Goal: Find specific page/section: Find specific page/section

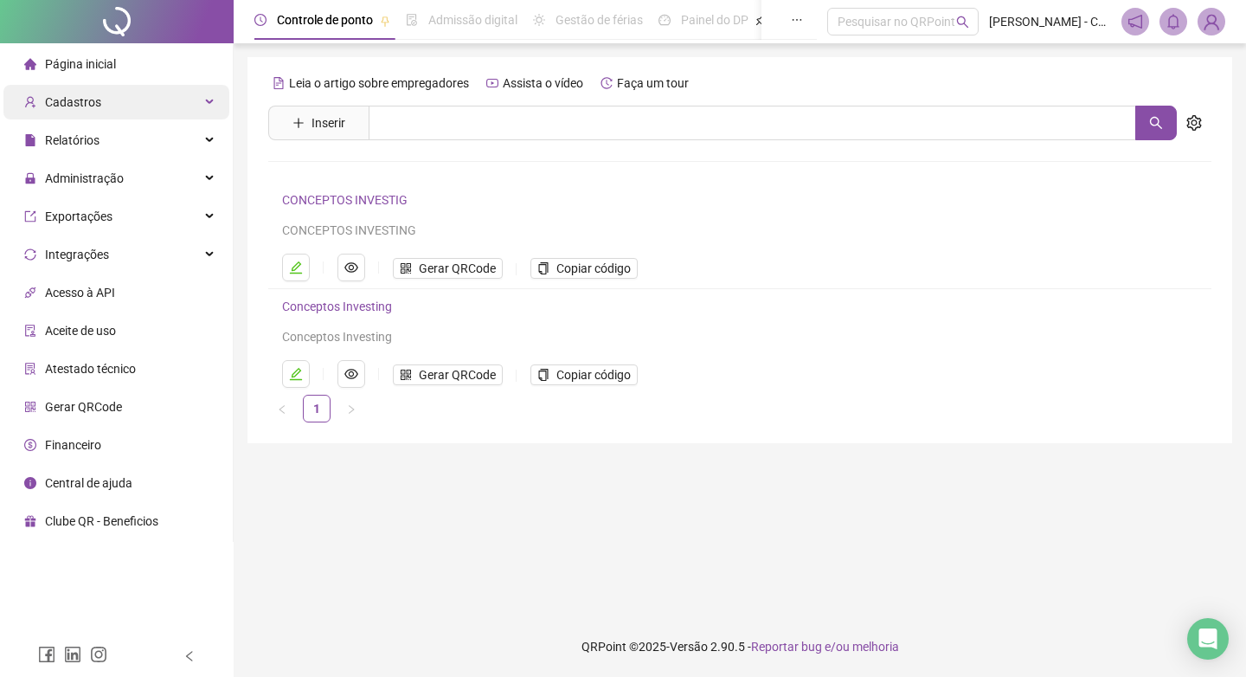
click at [109, 97] on div "Cadastros" at bounding box center [116, 102] width 226 height 35
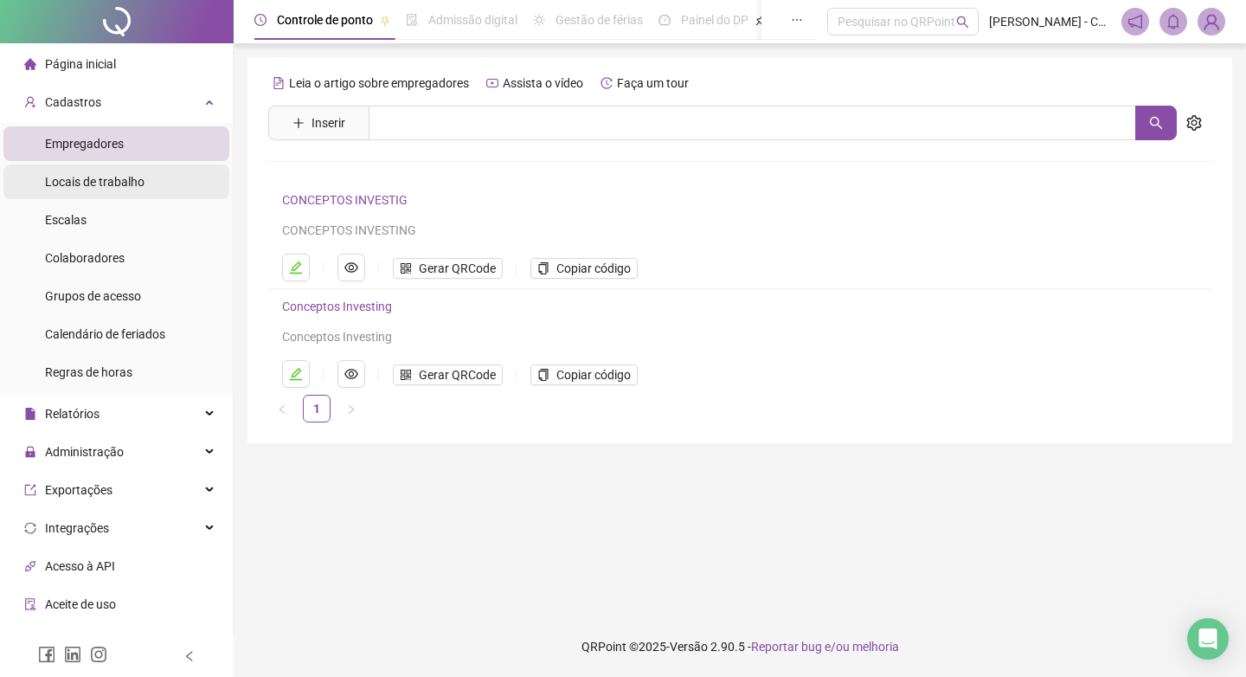
click at [109, 182] on span "Locais de trabalho" at bounding box center [95, 182] width 100 height 14
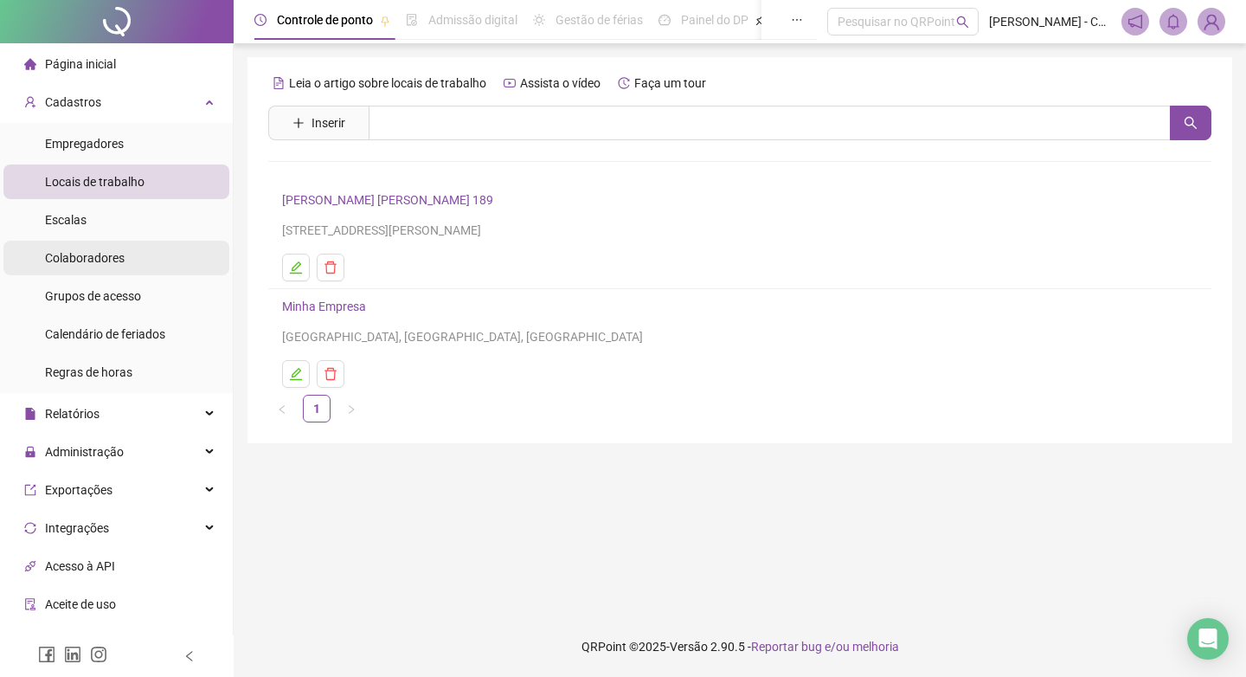
click at [105, 260] on span "Colaboradores" at bounding box center [85, 258] width 80 height 14
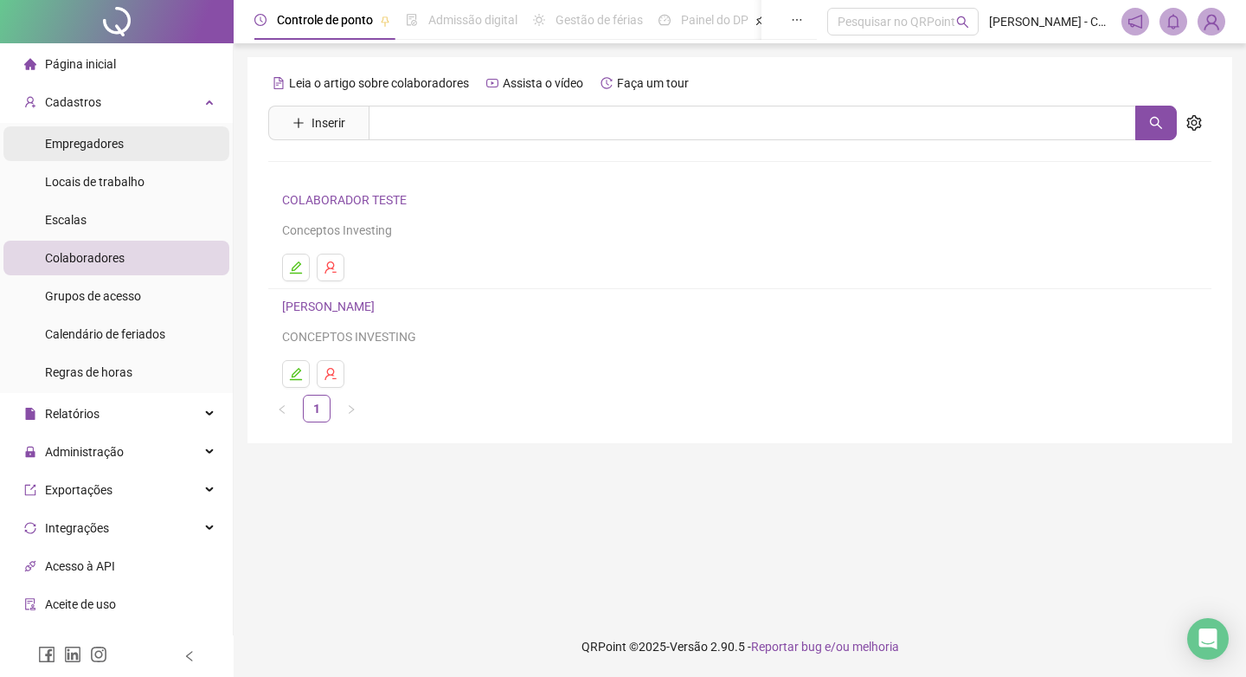
click at [100, 158] on div "Empregadores" at bounding box center [84, 143] width 79 height 35
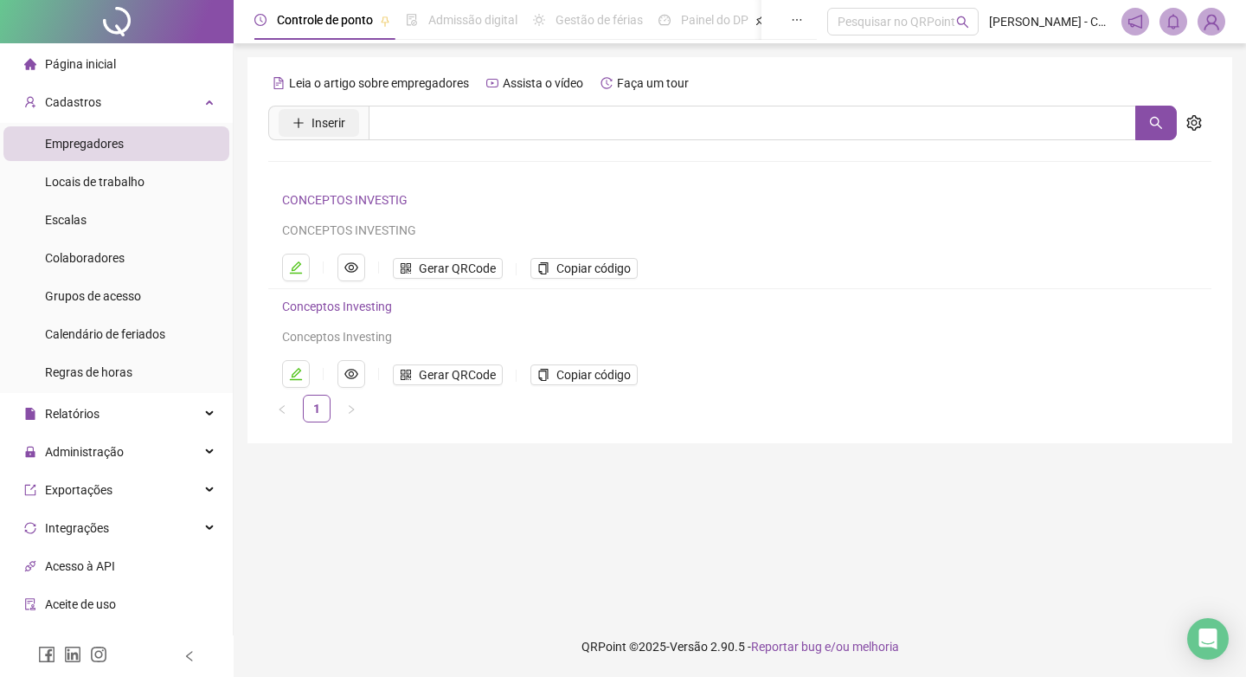
click at [299, 125] on icon "plus" at bounding box center [299, 123] width 12 height 12
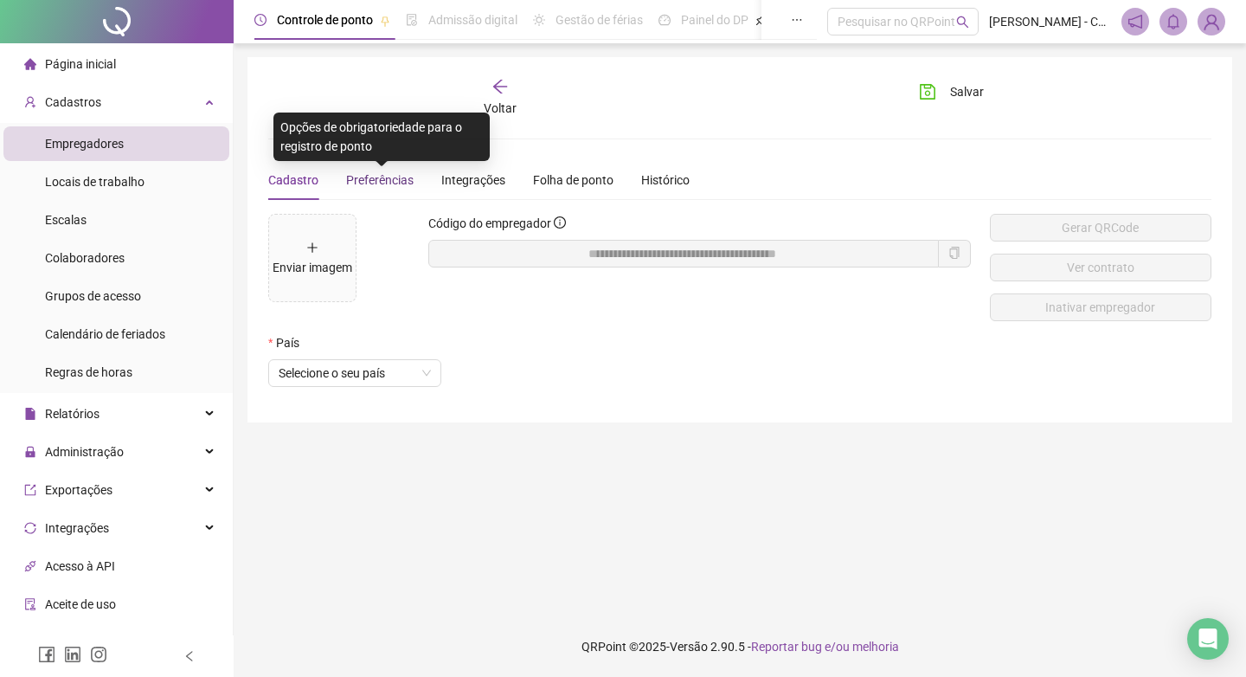
click at [356, 183] on span "Preferências" at bounding box center [380, 180] width 68 height 14
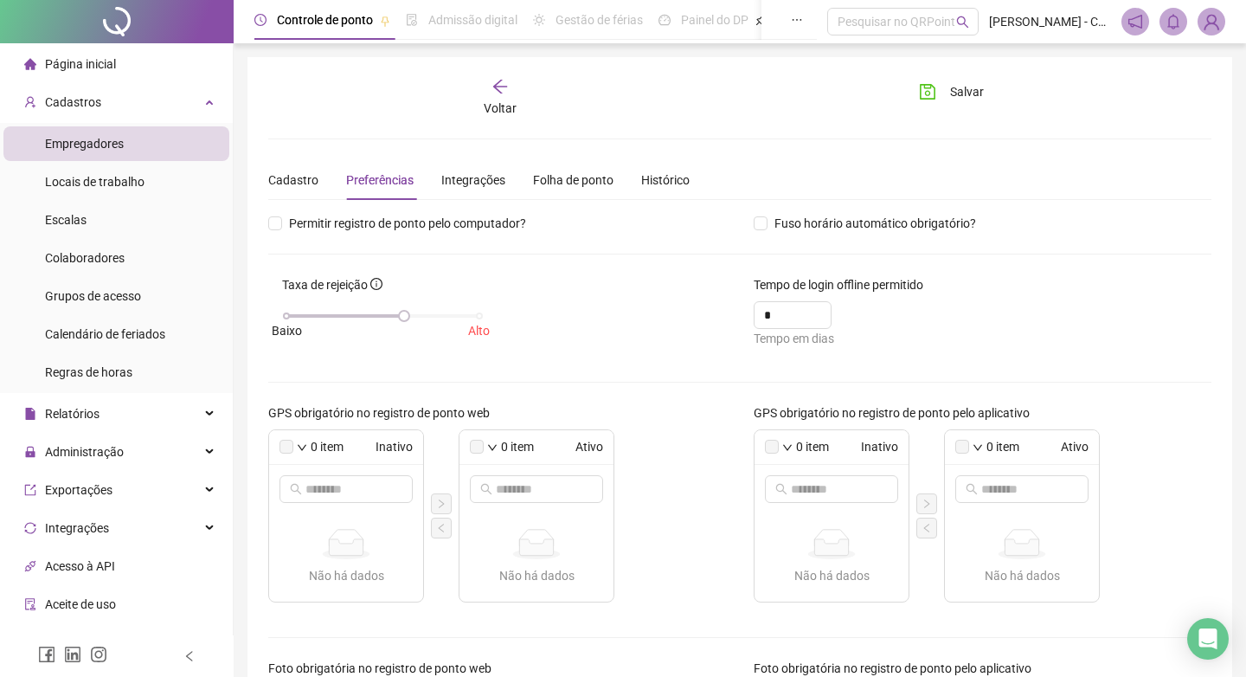
click at [151, 153] on li "Empregadores" at bounding box center [116, 143] width 226 height 35
click at [504, 90] on icon "arrow-left" at bounding box center [500, 86] width 17 height 17
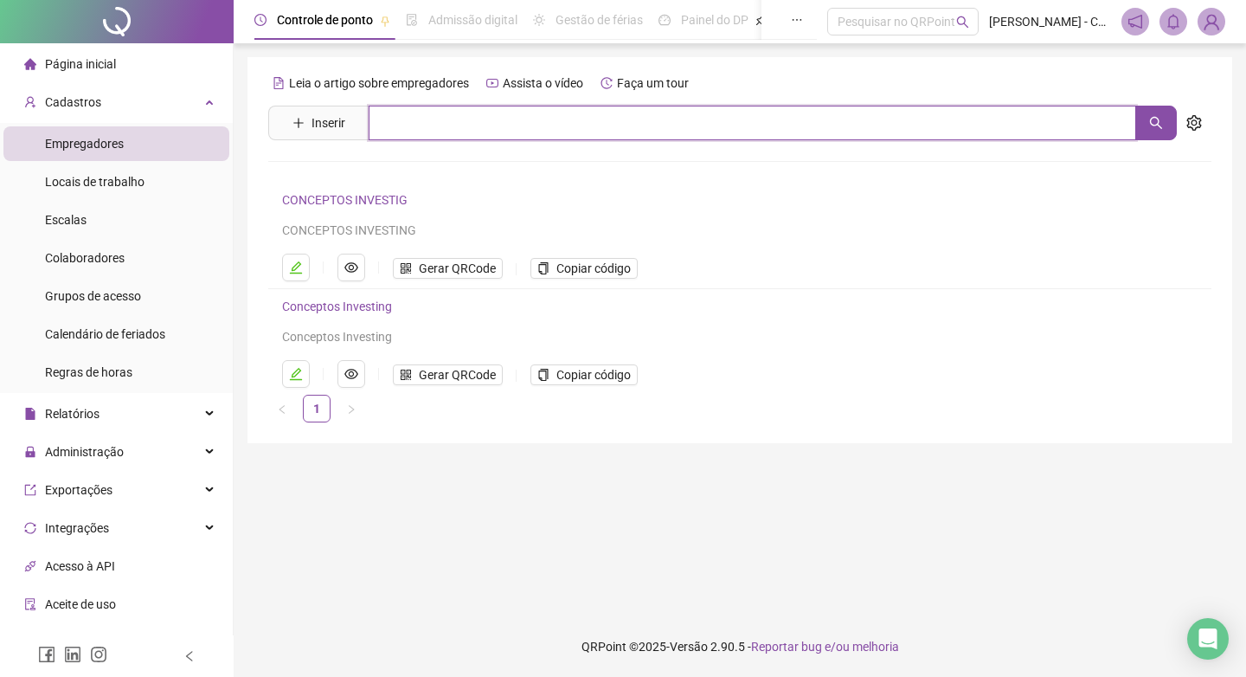
click at [458, 132] on input "text" at bounding box center [753, 123] width 768 height 35
type input "*"
type input "**********"
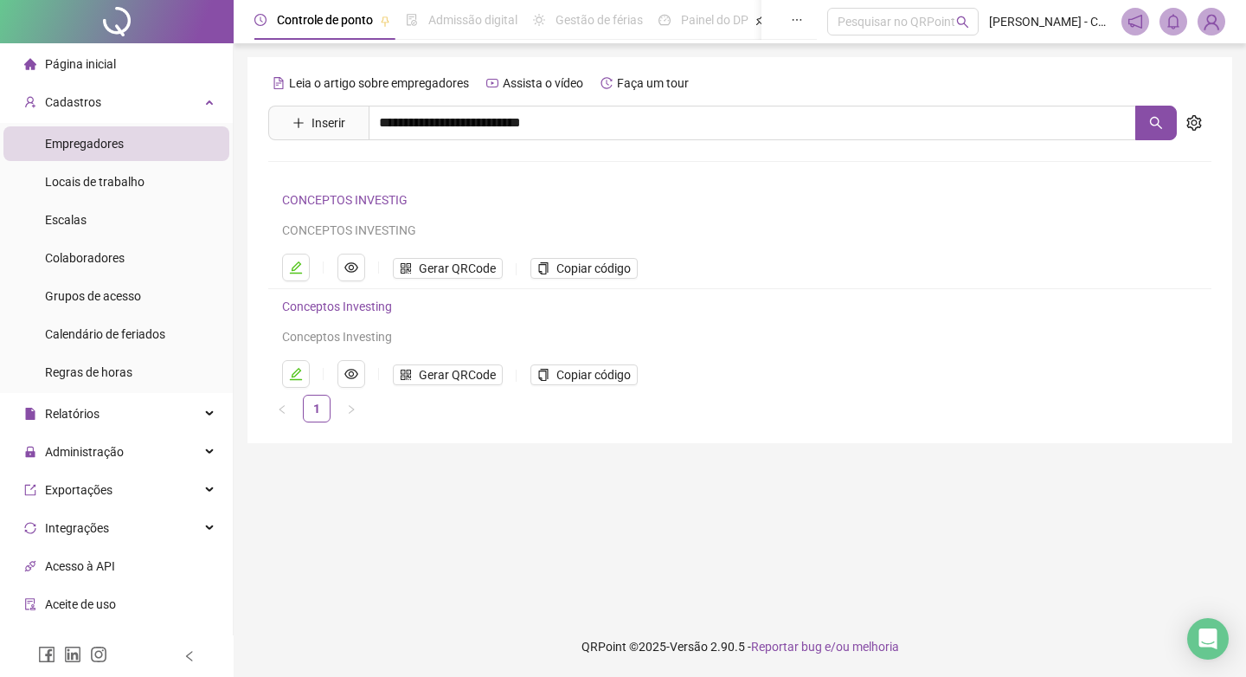
click at [463, 194] on div "Nenhum resultado" at bounding box center [739, 181] width 943 height 82
click at [1150, 135] on button "button" at bounding box center [1157, 123] width 42 height 35
click at [116, 151] on div "Empregadores" at bounding box center [84, 143] width 79 height 35
click at [99, 95] on span "Cadastros" at bounding box center [73, 102] width 56 height 14
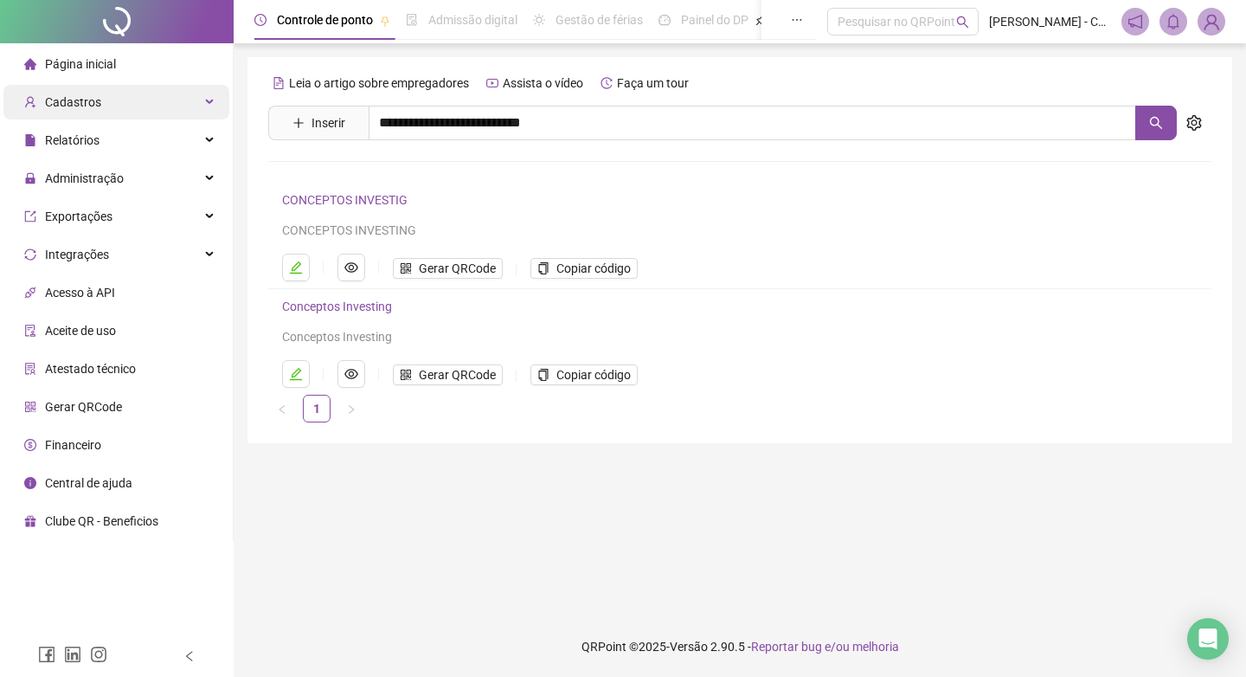
click at [99, 96] on span "Cadastros" at bounding box center [73, 102] width 56 height 14
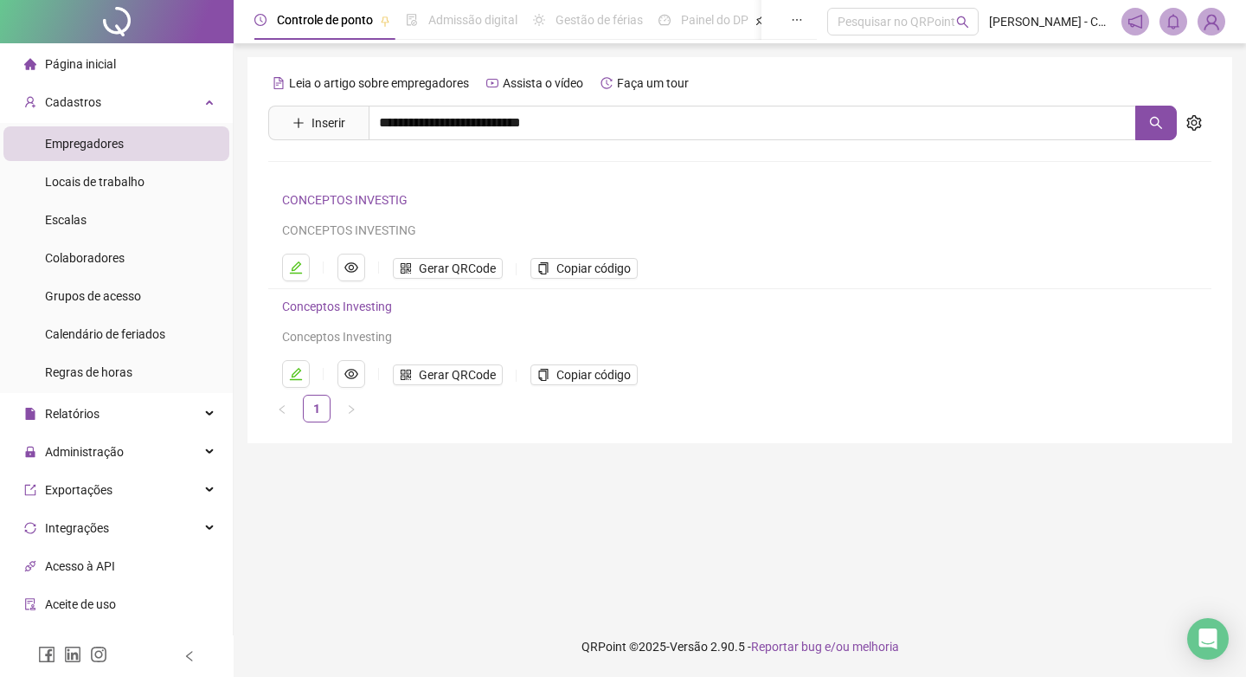
click at [106, 142] on span "Empregadores" at bounding box center [84, 144] width 79 height 14
